Goal: Transaction & Acquisition: Purchase product/service

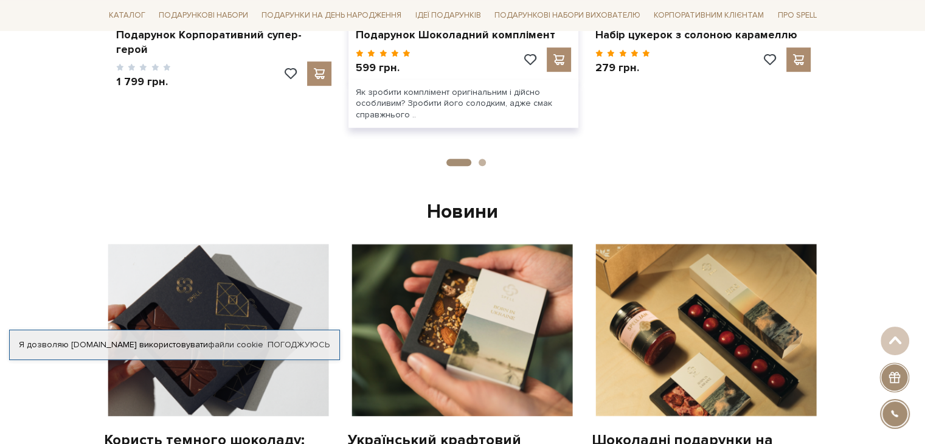
scroll to position [439, 0]
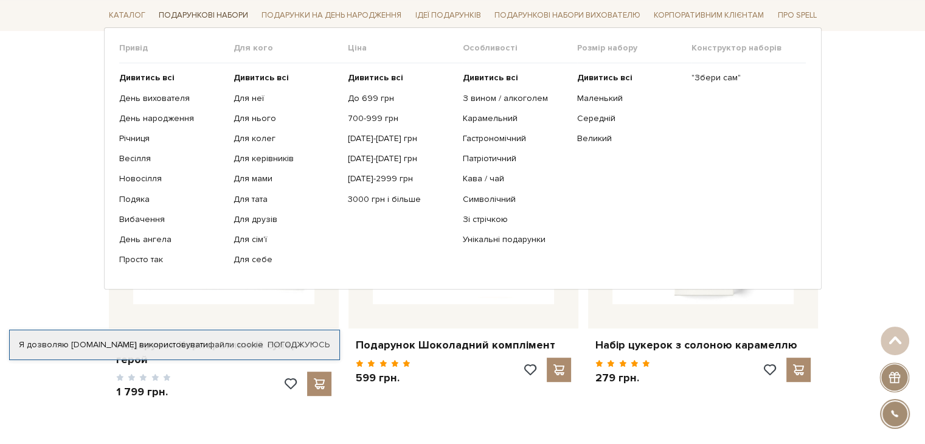
click at [218, 17] on link "Подарункові набори" at bounding box center [203, 15] width 99 height 19
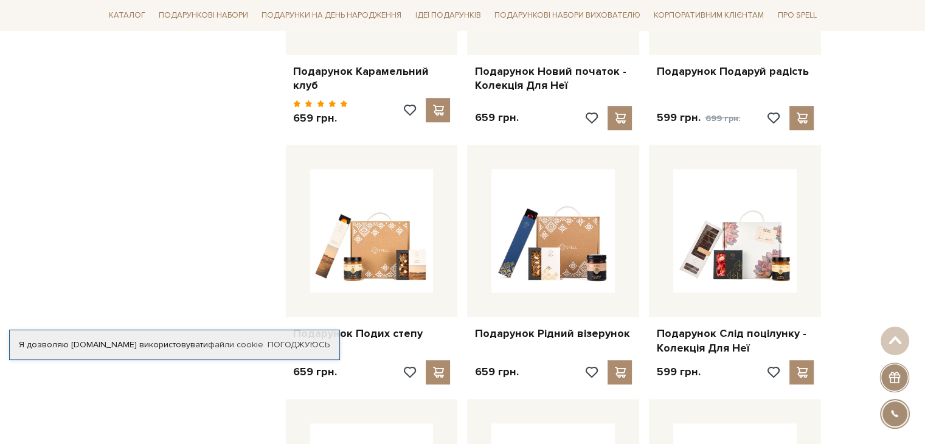
scroll to position [854, 0]
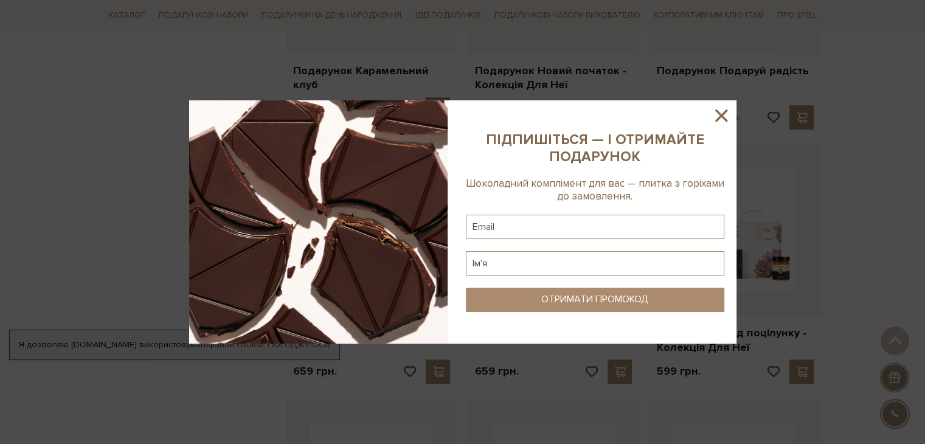
click at [728, 106] on icon at bounding box center [721, 115] width 21 height 21
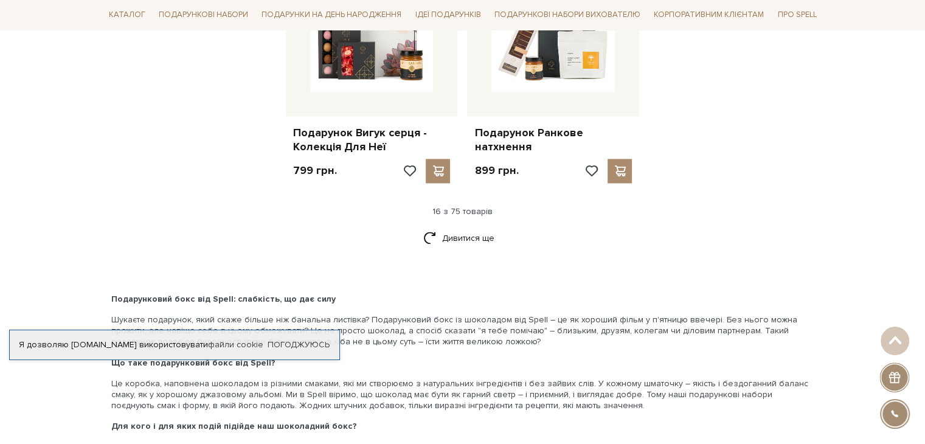
scroll to position [1578, 0]
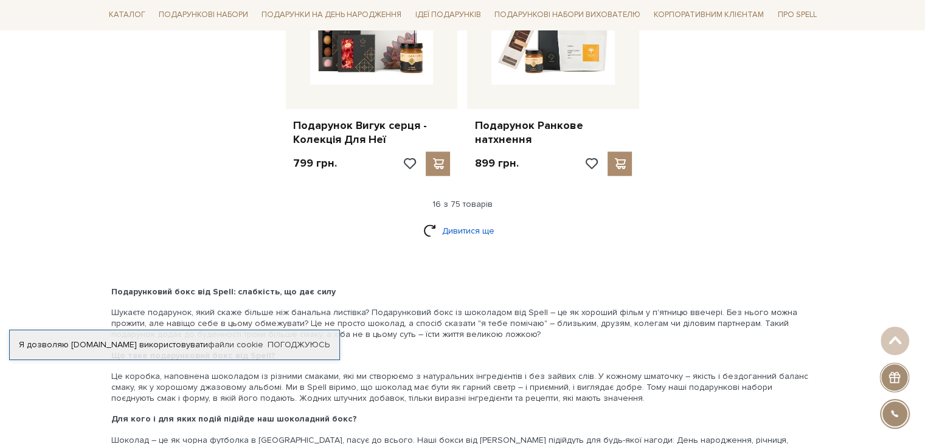
click at [451, 226] on link "Дивитися ще" at bounding box center [462, 230] width 79 height 21
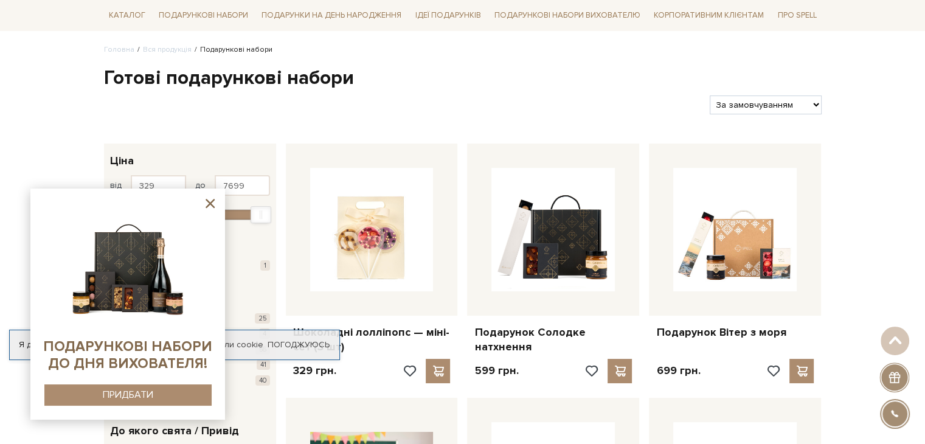
scroll to position [78, 0]
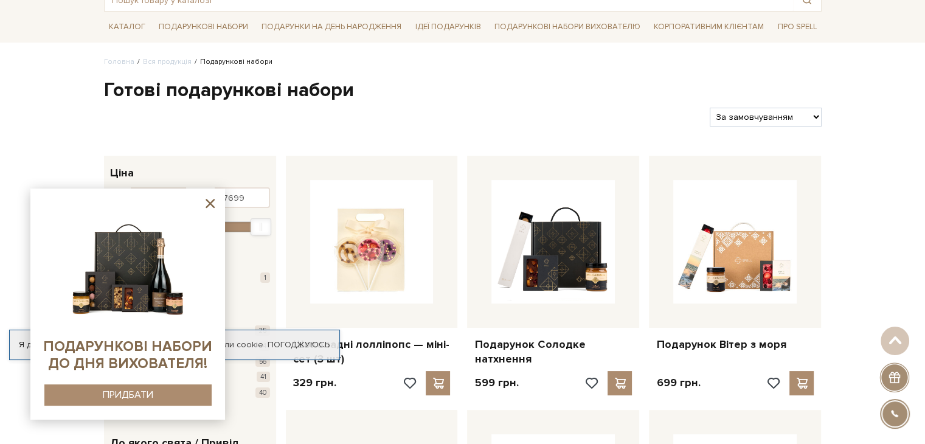
click at [765, 115] on select "За замовчуванням За Ціною (зростання) За Ціною (зменшення) Новинки За популярні…" at bounding box center [765, 117] width 111 height 19
select select "https://spellchocolate.com/our-productions/podarunkovi-box/?sort=p.price&order=…"
click at [710, 108] on select "За замовчуванням За Ціною (зростання) За Ціною (зменшення) Новинки За популярні…" at bounding box center [765, 117] width 111 height 19
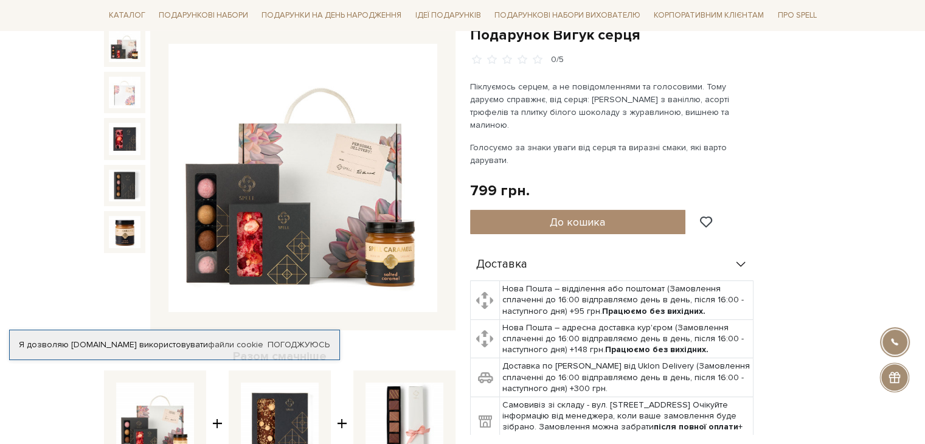
scroll to position [134, 0]
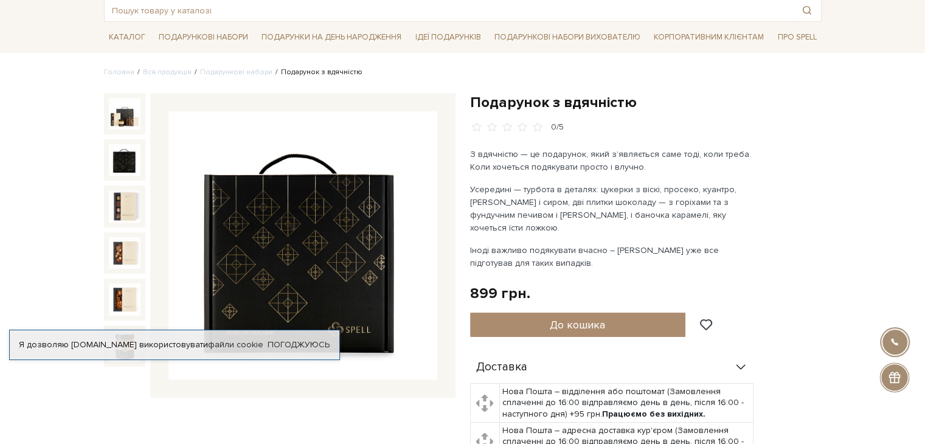
scroll to position [68, 0]
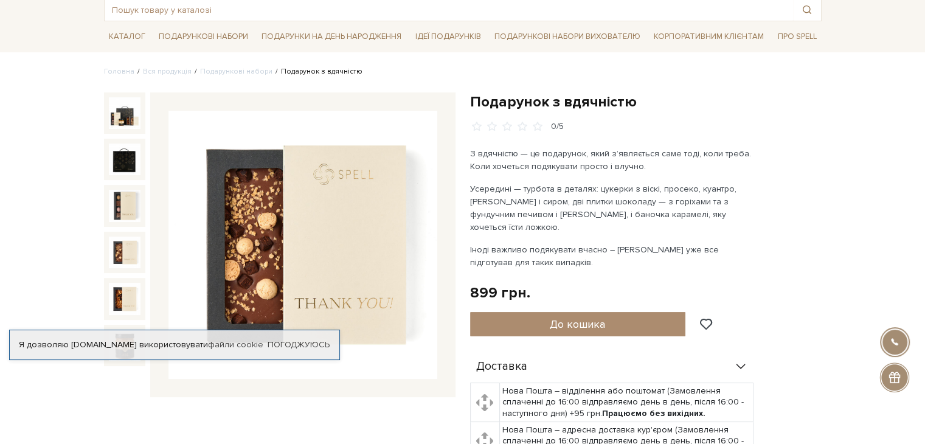
click at [117, 251] on img at bounding box center [125, 253] width 32 height 32
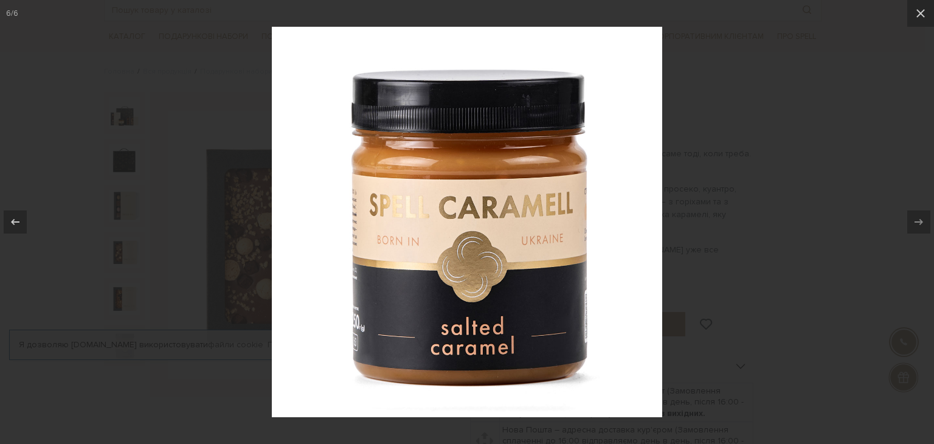
click at [742, 243] on div at bounding box center [467, 222] width 934 height 444
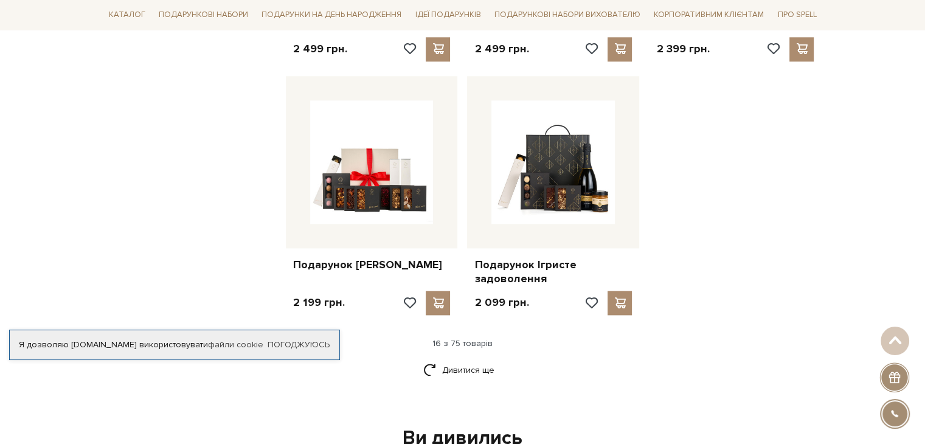
scroll to position [1445, 0]
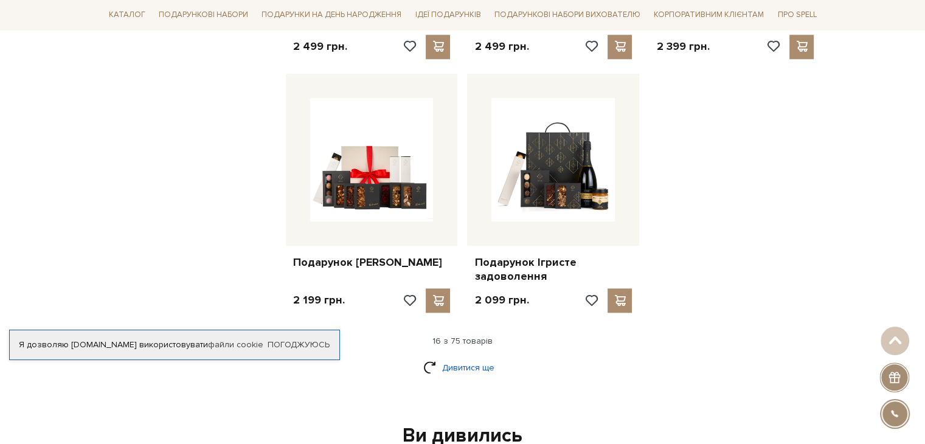
click at [466, 363] on link "Дивитися ще" at bounding box center [462, 367] width 79 height 21
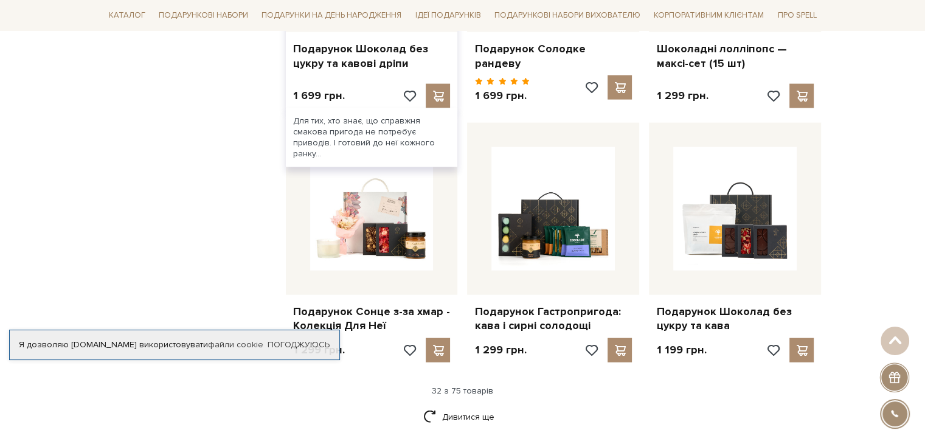
scroll to position [2892, 0]
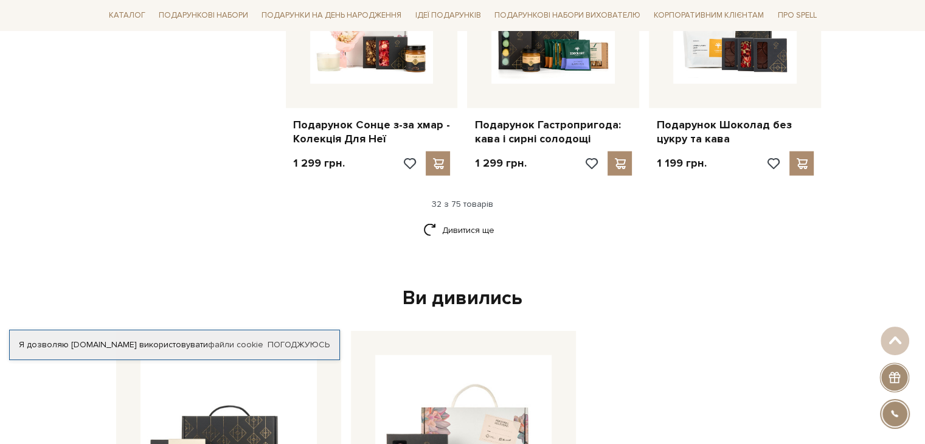
click at [467, 291] on div "Ви дивились" at bounding box center [462, 299] width 703 height 26
click at [424, 291] on div "Ви дивились" at bounding box center [462, 299] width 703 height 26
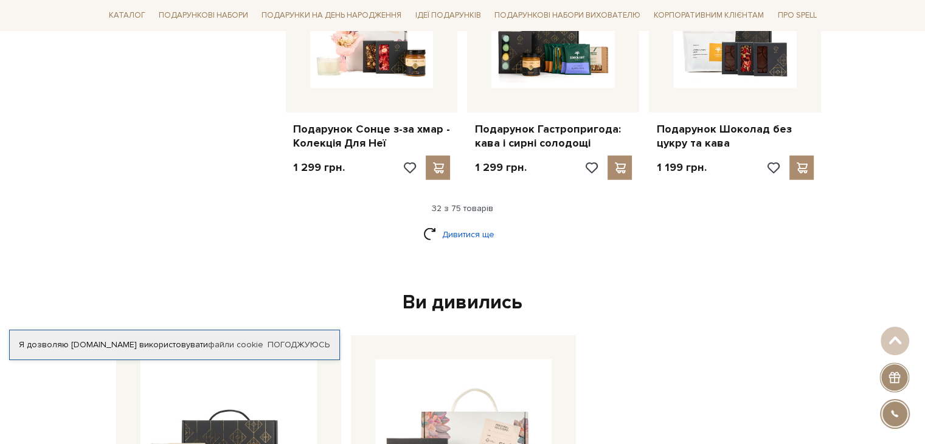
click at [439, 229] on link "Дивитися ще" at bounding box center [462, 234] width 79 height 21
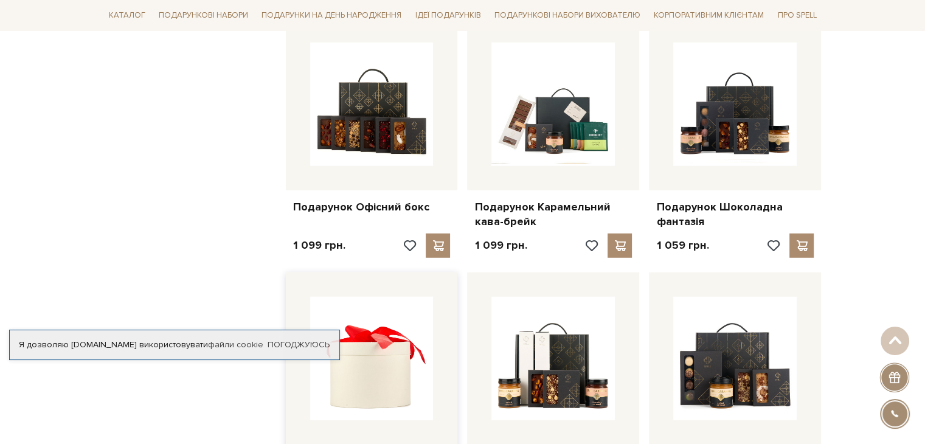
scroll to position [3318, 0]
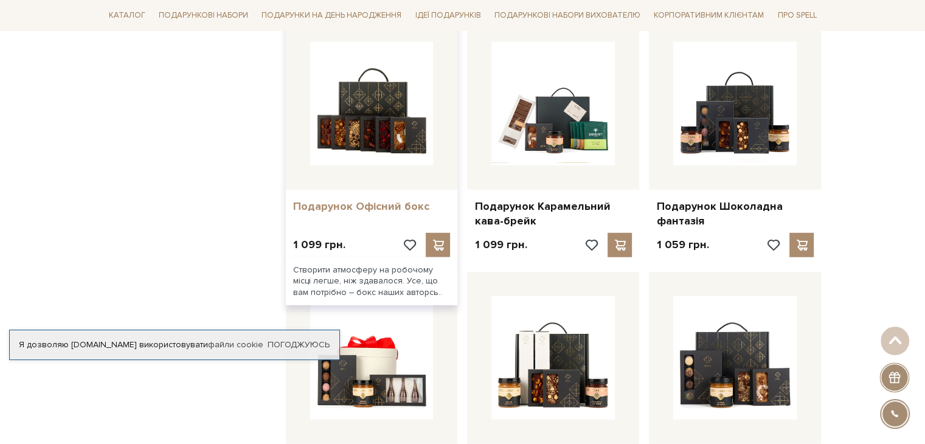
click at [377, 199] on link "Подарунок Офісний бокс" at bounding box center [371, 206] width 157 height 14
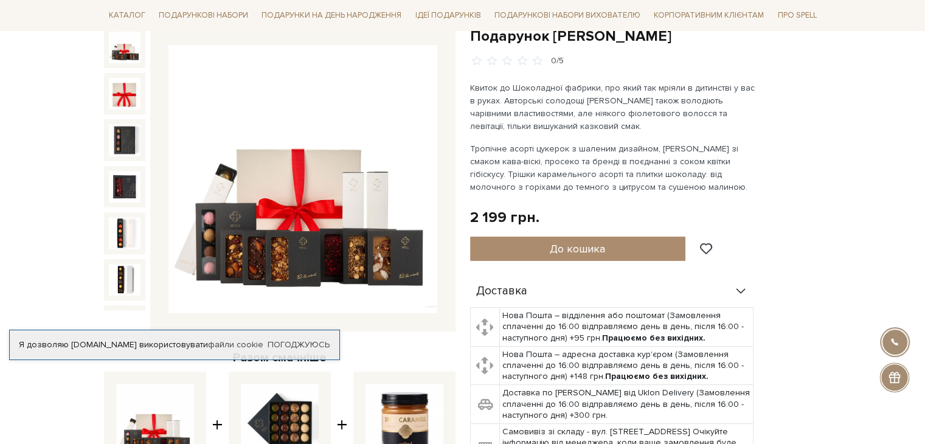
scroll to position [133, 0]
click at [573, 87] on p "Квиток до Шоколадної фабрики, про який так мріяли в дитинстві у вас в руках. Ав…" at bounding box center [612, 107] width 285 height 51
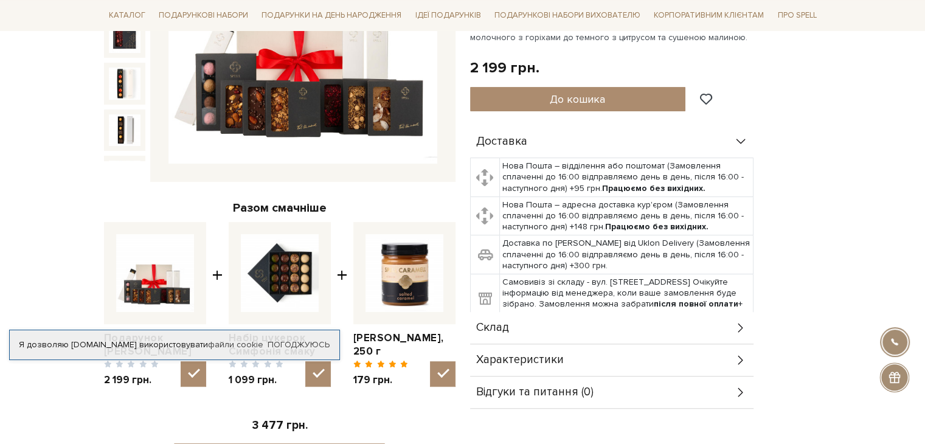
scroll to position [0, 0]
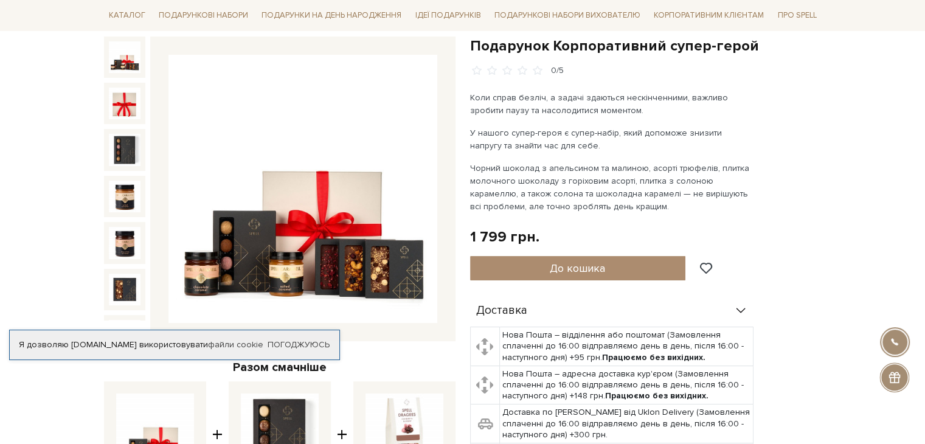
scroll to position [113, 0]
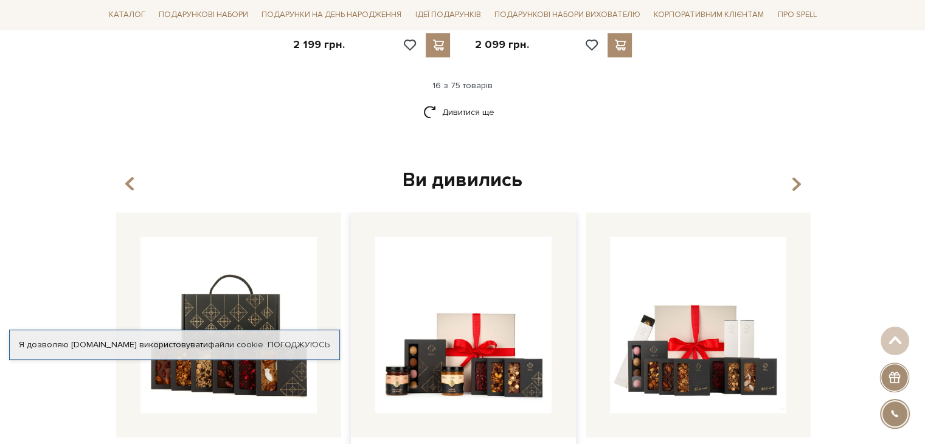
scroll to position [1676, 0]
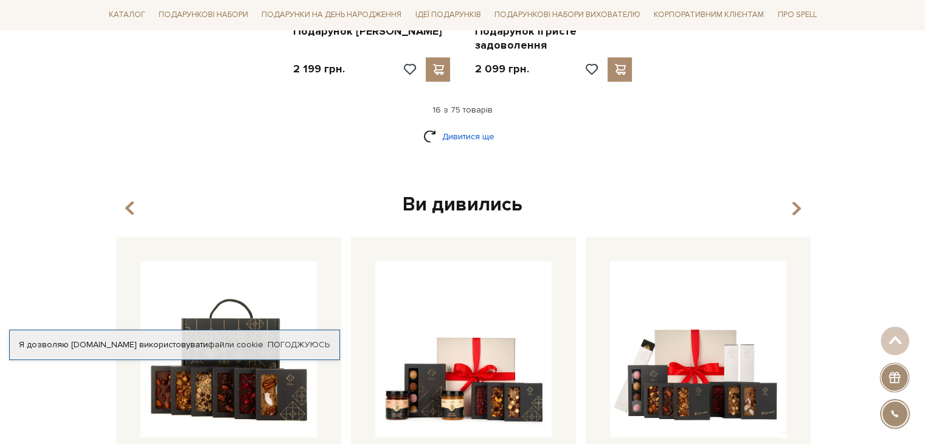
click at [458, 133] on link "Дивитися ще" at bounding box center [462, 136] width 79 height 21
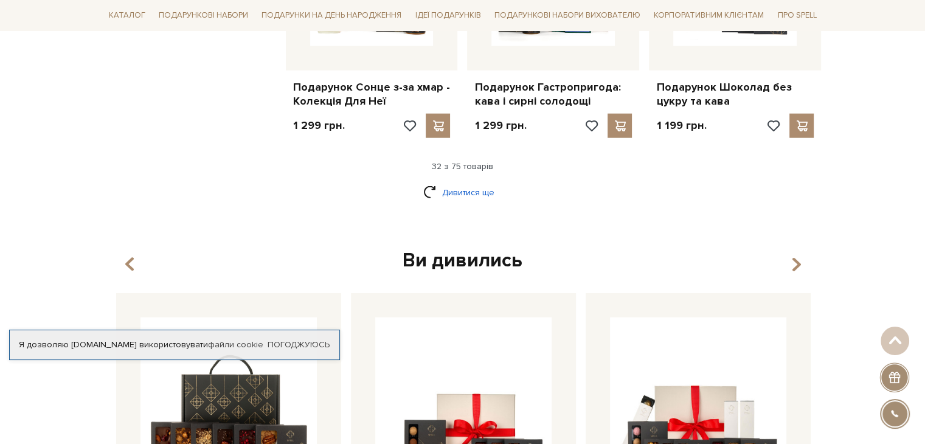
scroll to position [2839, 0]
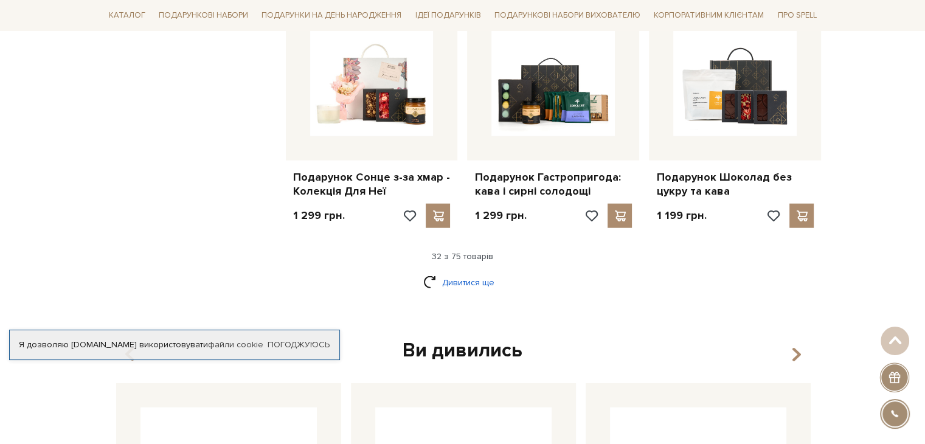
click at [446, 272] on link "Дивитися ще" at bounding box center [462, 282] width 79 height 21
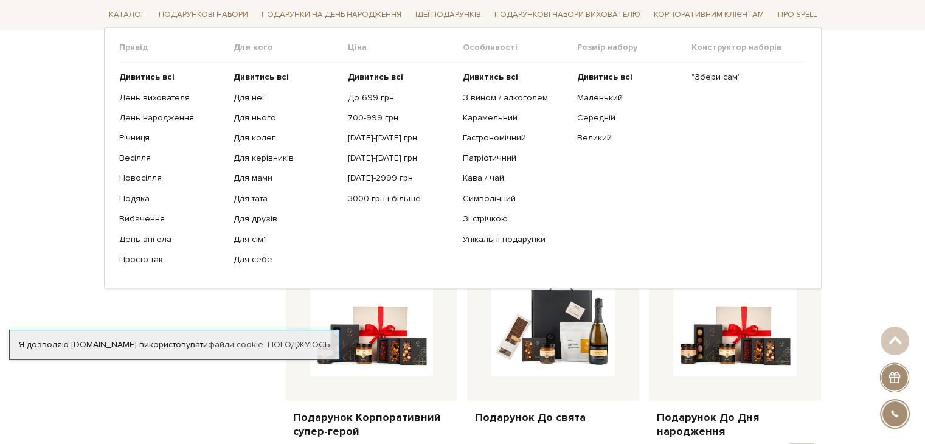
scroll to position [2010, 0]
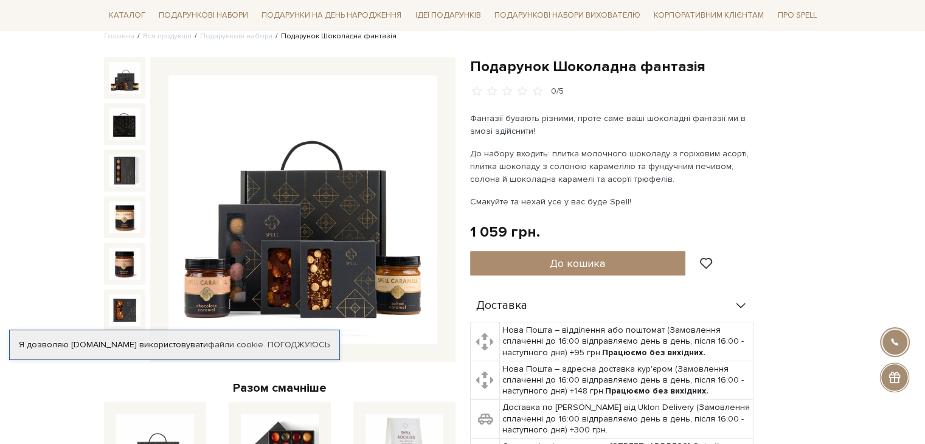
scroll to position [105, 0]
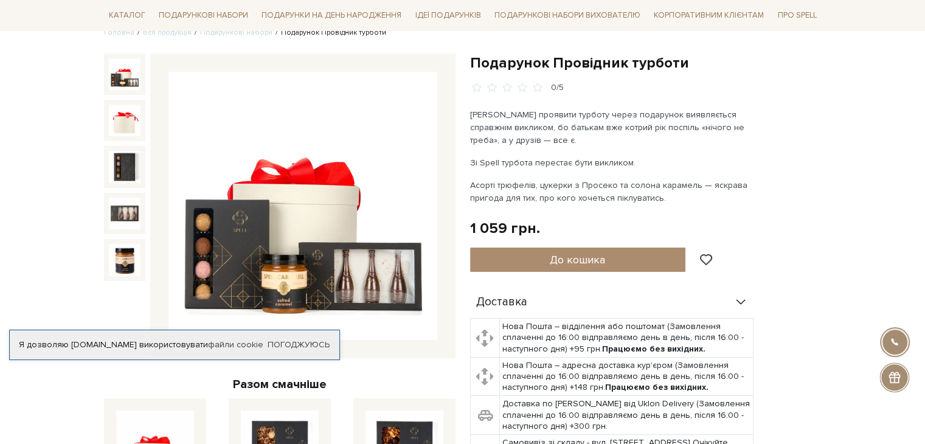
scroll to position [108, 0]
